Goal: Task Accomplishment & Management: Manage account settings

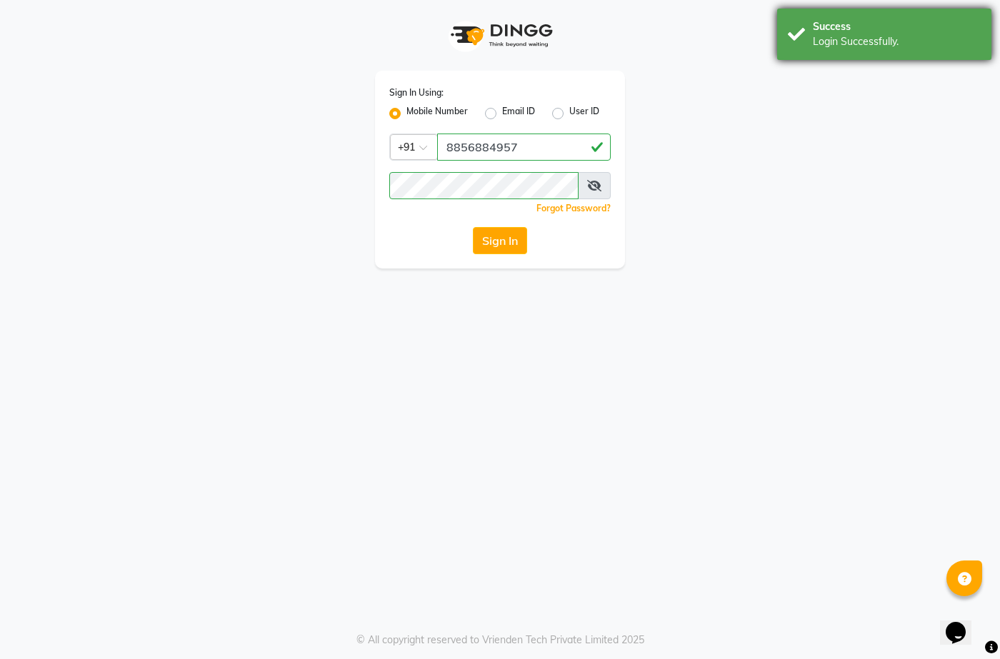
click at [816, 30] on div "Success" at bounding box center [897, 26] width 168 height 15
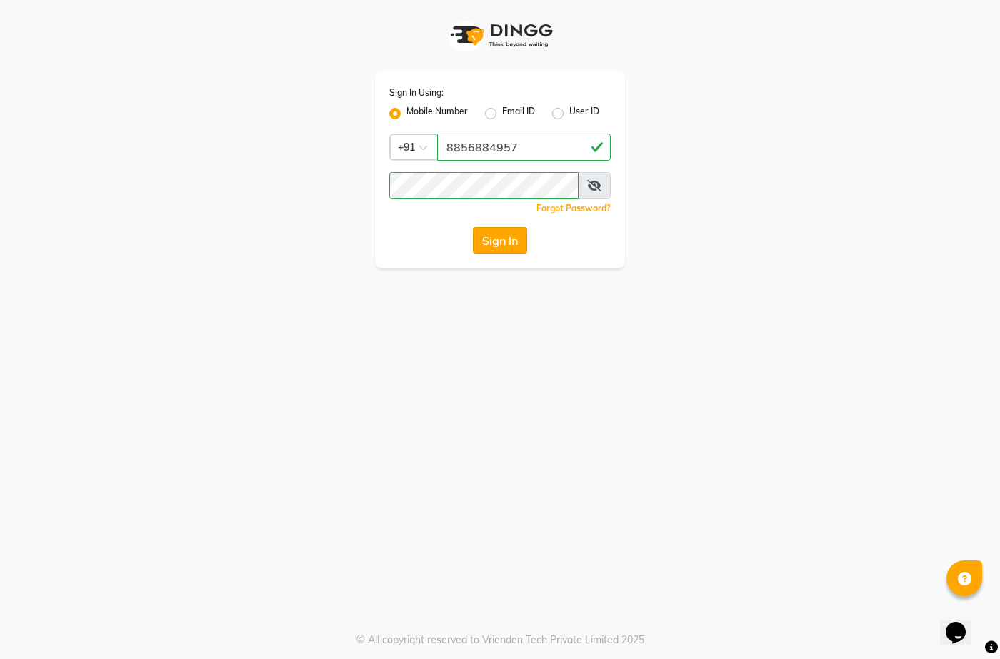
click at [502, 236] on button "Sign In" at bounding box center [500, 240] width 54 height 27
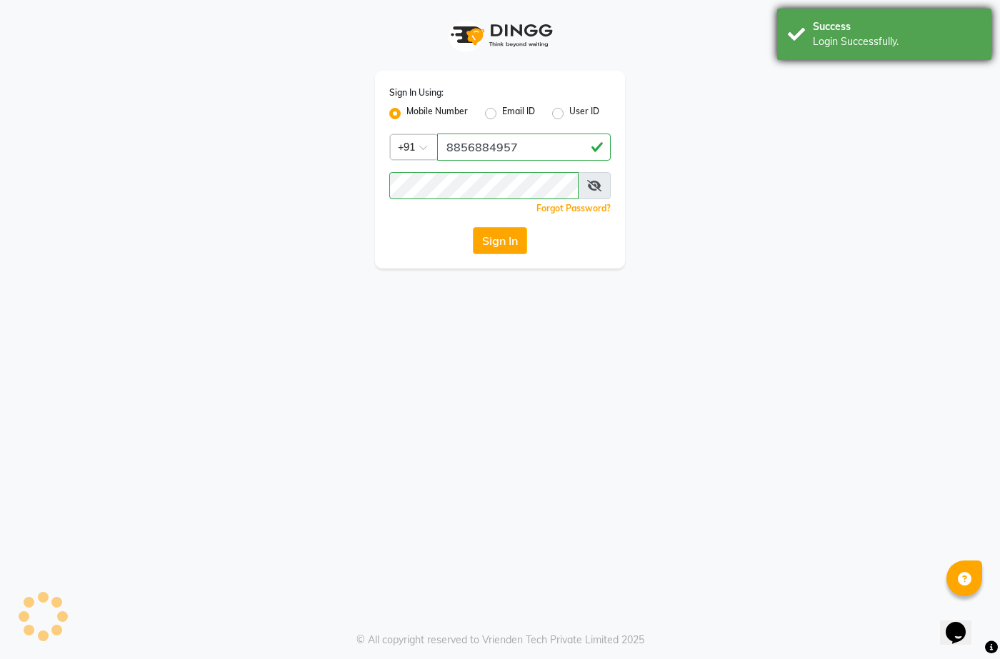
click at [926, 19] on div "Success" at bounding box center [897, 26] width 168 height 15
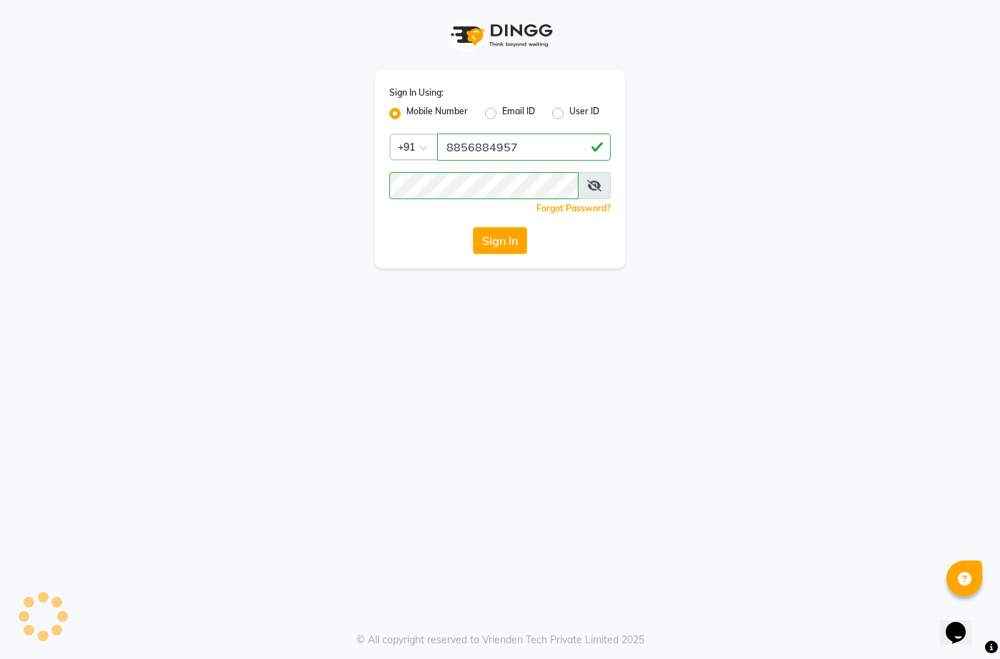
click at [511, 234] on button "Sign In" at bounding box center [500, 240] width 54 height 27
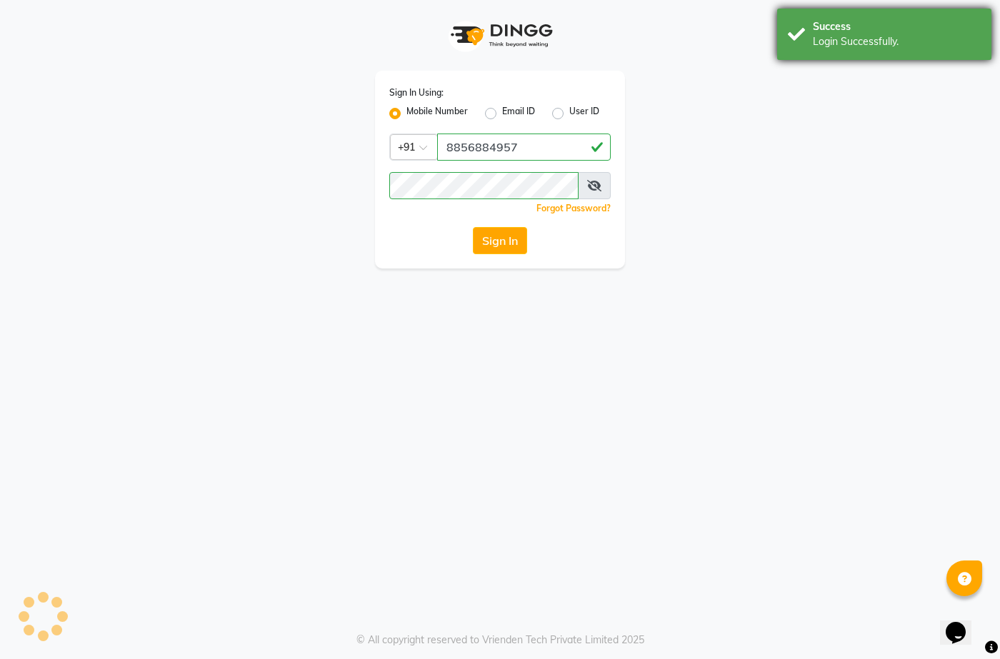
click at [885, 51] on div "Success Login Successfully." at bounding box center [884, 34] width 214 height 51
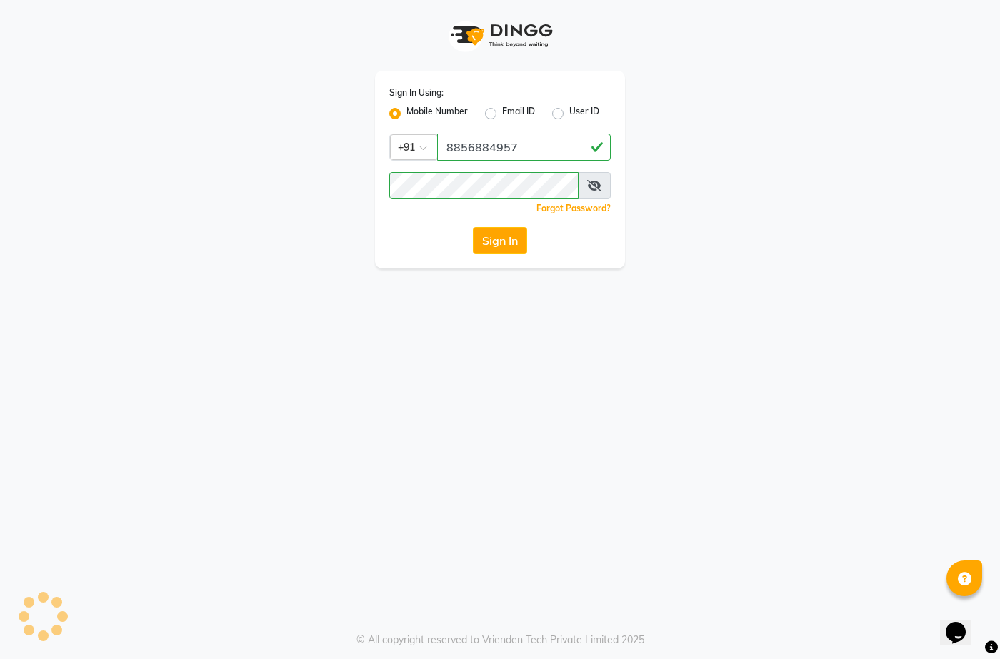
drag, startPoint x: 473, startPoint y: 509, endPoint x: 474, endPoint y: 499, distance: 10.0
click at [474, 509] on div "Sign In Using: Mobile Number Email ID User ID Country Code × [PHONE_NUMBER] Rem…" at bounding box center [500, 329] width 1000 height 659
click at [474, 499] on div "Sign In Using: Mobile Number Email ID User ID Country Code × [PHONE_NUMBER] Rem…" at bounding box center [500, 329] width 1000 height 659
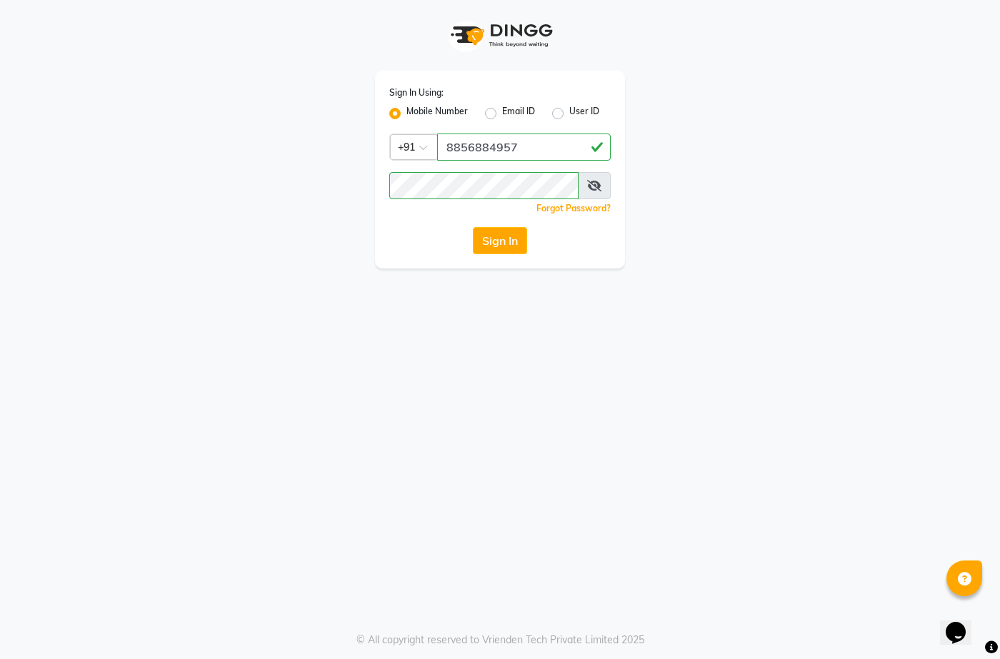
click at [546, 380] on div "Sign In Using: Mobile Number Email ID User ID Country Code × [PHONE_NUMBER] Rem…" at bounding box center [500, 329] width 1000 height 659
click at [544, 376] on div "Sign In Using: Mobile Number Email ID User ID Country Code × [PHONE_NUMBER] Rem…" at bounding box center [500, 329] width 1000 height 659
click at [542, 376] on div "Sign In Using: Mobile Number Email ID User ID Country Code × [PHONE_NUMBER] Rem…" at bounding box center [500, 329] width 1000 height 659
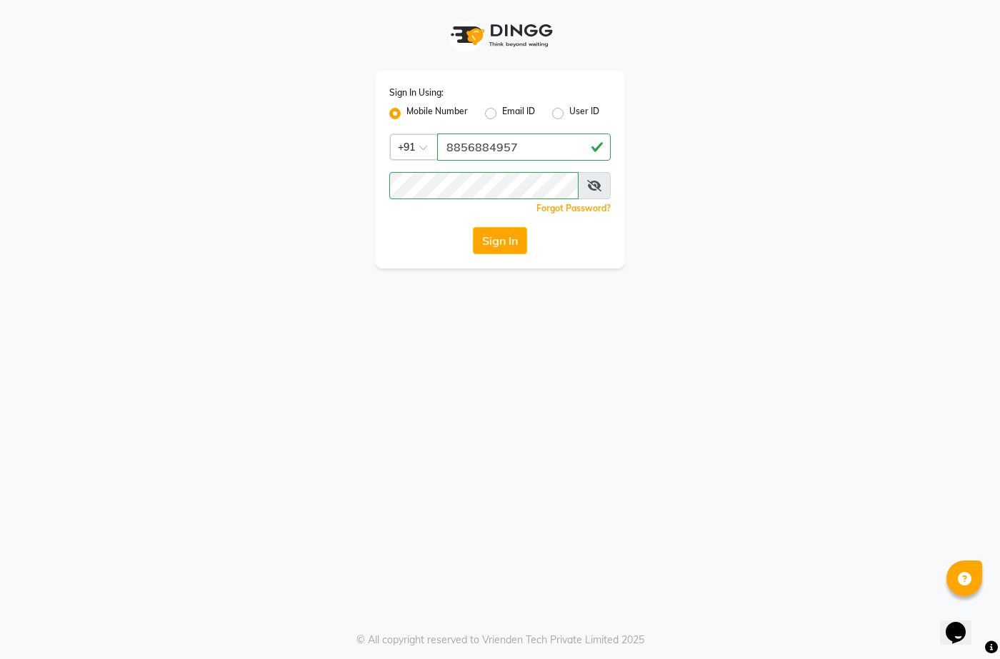
click at [542, 376] on div "Sign In Using: Mobile Number Email ID User ID Country Code × [PHONE_NUMBER] Rem…" at bounding box center [500, 329] width 1000 height 659
click at [546, 379] on div "Sign In Using: Mobile Number Email ID User ID Country Code × [PHONE_NUMBER] Rem…" at bounding box center [500, 329] width 1000 height 659
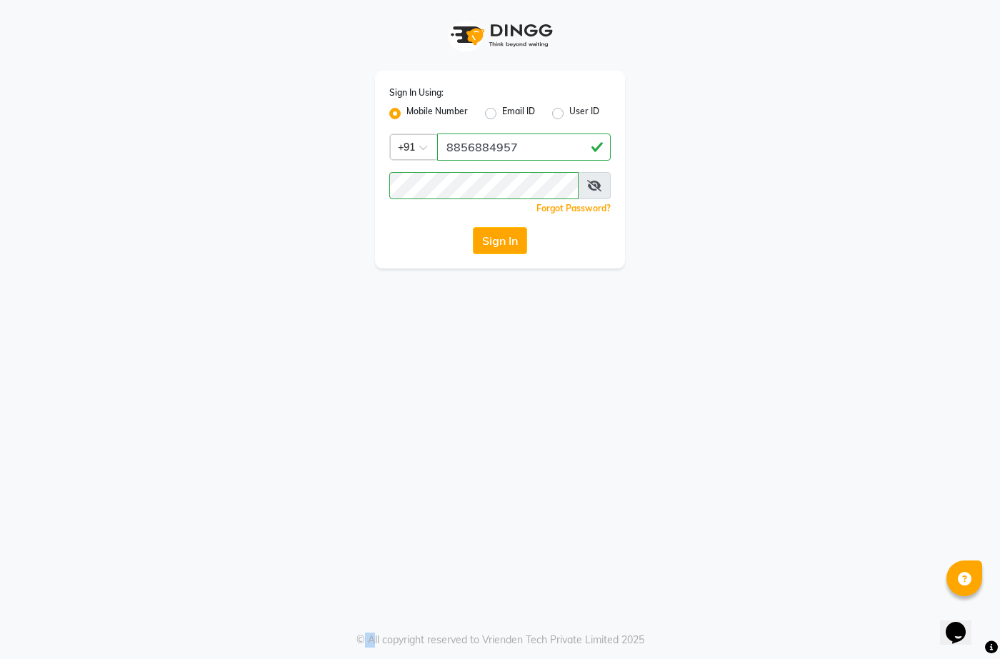
click at [546, 379] on div "Sign In Using: Mobile Number Email ID User ID Country Code × [PHONE_NUMBER] Rem…" at bounding box center [500, 329] width 1000 height 659
click at [510, 242] on button "Sign In" at bounding box center [500, 240] width 54 height 27
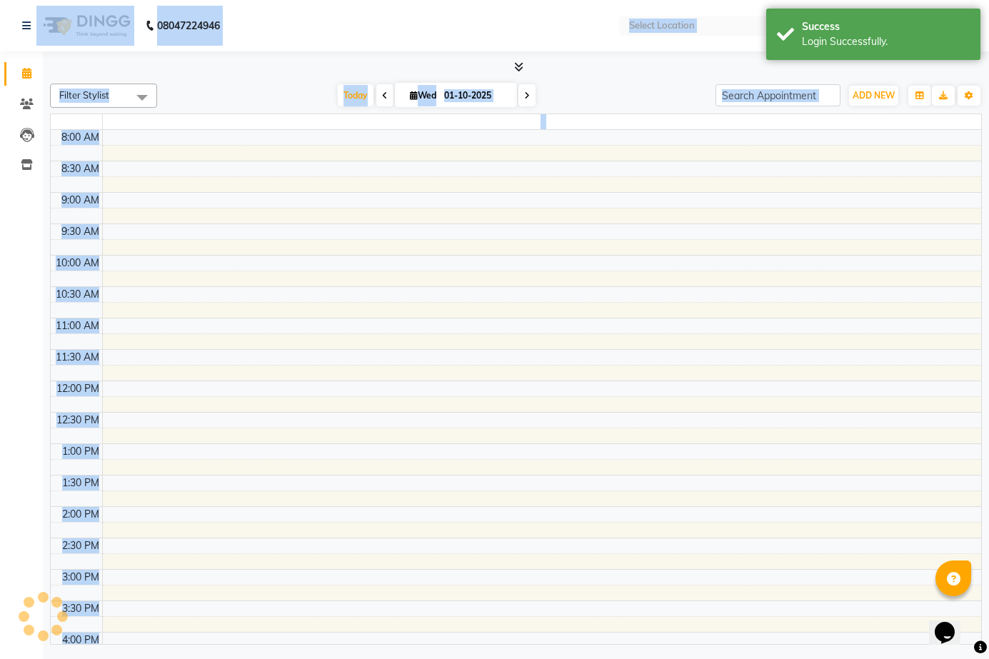
select select "en"
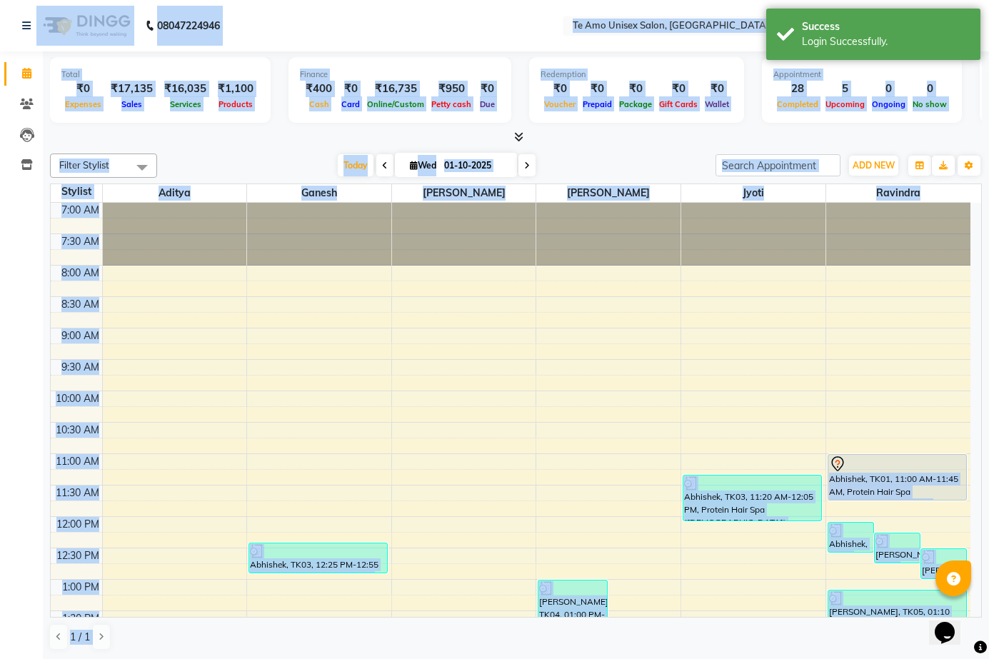
click at [290, 18] on nav "08047224946 Select Location × Te Amo Unisex Salon, [GEOGRAPHIC_DATA]-magarpatta…" at bounding box center [494, 25] width 989 height 51
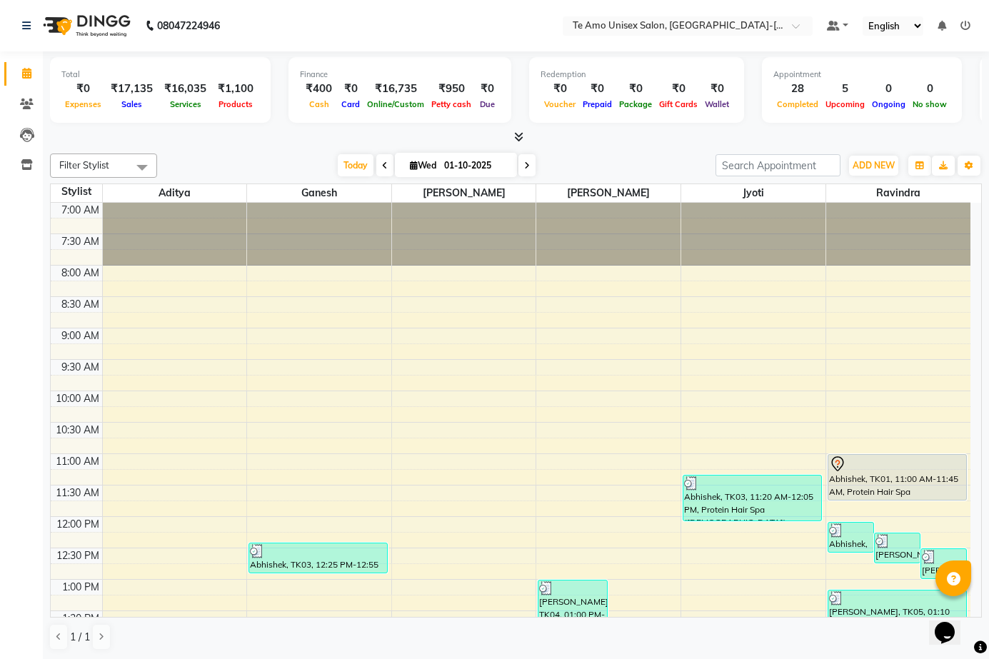
click at [326, 178] on div "Filter Stylist Select All Aditya [PERSON_NAME] Jyoti [PERSON_NAME] [DATE] [DATE…" at bounding box center [516, 402] width 932 height 509
click at [29, 21] on icon at bounding box center [26, 26] width 9 height 10
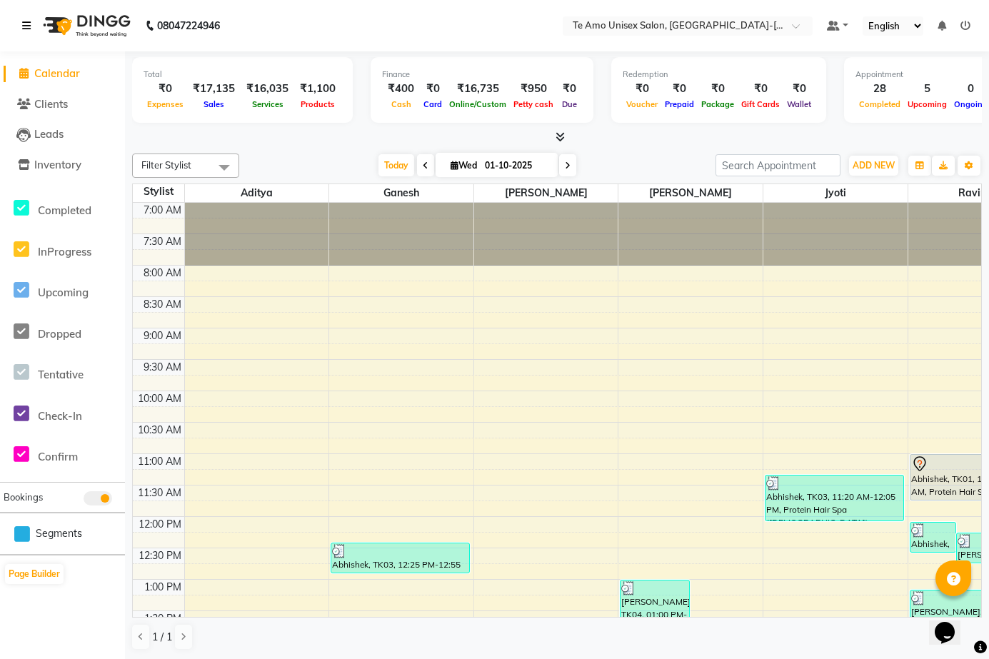
drag, startPoint x: 14, startPoint y: 7, endPoint x: 22, endPoint y: 12, distance: 9.9
click at [16, 8] on div "08047224946" at bounding box center [120, 26] width 219 height 40
click at [29, 17] on link at bounding box center [29, 26] width 14 height 40
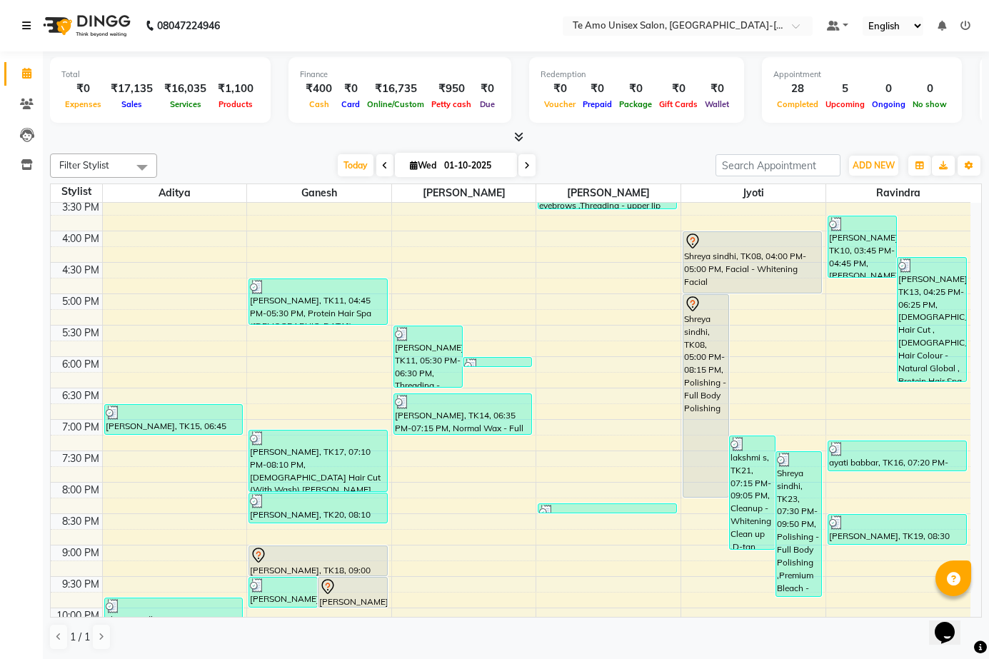
scroll to position [654, 0]
